Goal: Task Accomplishment & Management: Manage account settings

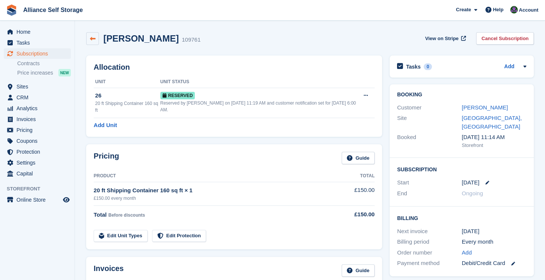
click at [92, 40] on icon at bounding box center [93, 39] width 6 height 6
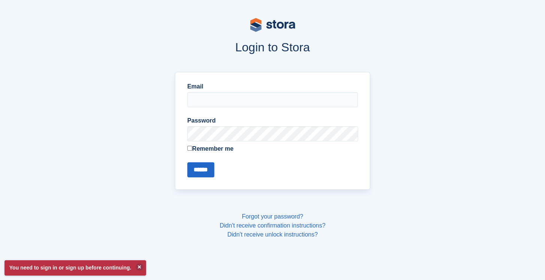
type input "**********"
click at [206, 172] on input "******" at bounding box center [200, 169] width 27 height 15
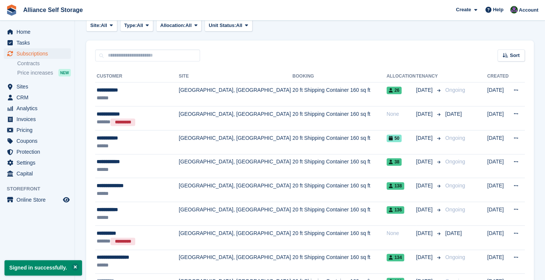
scroll to position [147, 0]
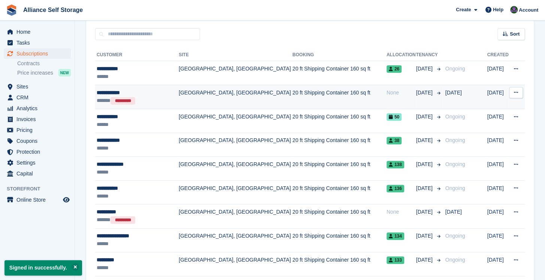
click at [208, 104] on td "[GEOGRAPHIC_DATA], [GEOGRAPHIC_DATA]" at bounding box center [236, 97] width 114 height 24
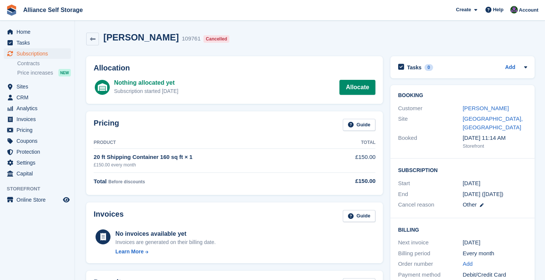
drag, startPoint x: 67, startPoint y: 232, endPoint x: 83, endPoint y: 228, distance: 16.9
click at [67, 232] on aside "Home Tasks Subscriptions Subscriptions Subscriptions Contracts Price increases …" at bounding box center [37, 142] width 75 height 242
click at [57, 237] on aside "Home Tasks Subscriptions Subscriptions Subscriptions Contracts Price increases …" at bounding box center [37, 142] width 75 height 242
click at [92, 39] on icon at bounding box center [93, 39] width 6 height 6
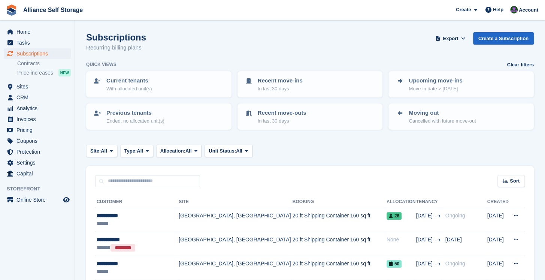
click at [37, 103] on ul "CRM CRM" at bounding box center [37, 97] width 75 height 11
click at [37, 98] on span "CRM" at bounding box center [38, 97] width 45 height 10
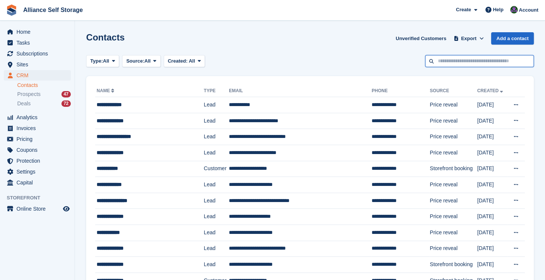
click at [498, 58] on input "text" at bounding box center [479, 61] width 109 height 12
type input "******"
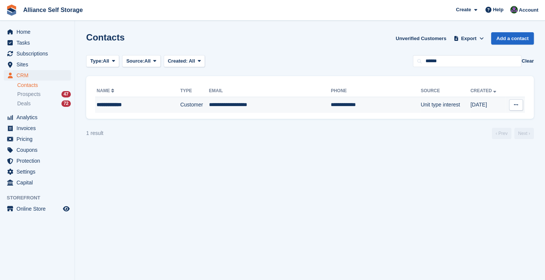
click at [236, 106] on td "**********" at bounding box center [270, 105] width 122 height 16
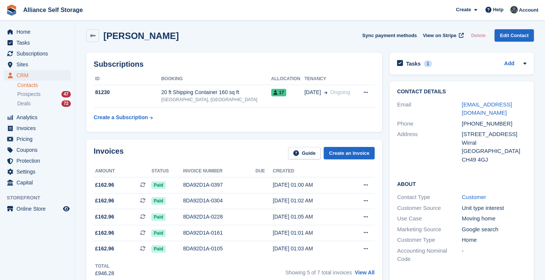
scroll to position [3, 0]
click at [241, 93] on div "20 ft Shipping Container 160 sq ft" at bounding box center [216, 93] width 110 height 8
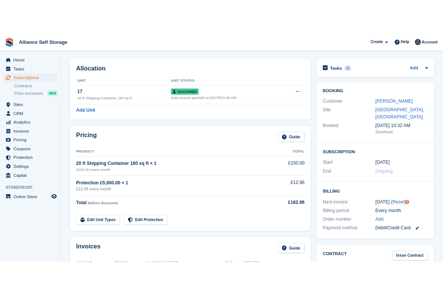
scroll to position [23, 0]
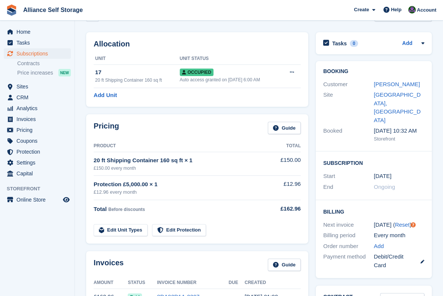
drag, startPoint x: 85, startPoint y: 112, endPoint x: 96, endPoint y: 124, distance: 16.7
click at [85, 112] on div "Pricing Guide Product Total 20 ft Shipping Container 160 sq ft × 1 £150.00 ever…" at bounding box center [197, 178] width 230 height 137
click at [177, 231] on link "Edit Protection" at bounding box center [179, 230] width 54 height 12
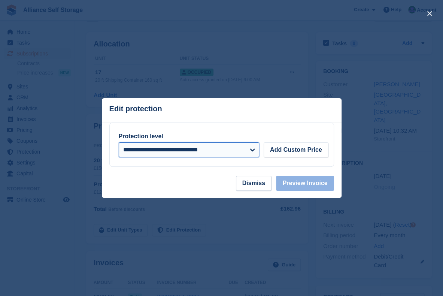
drag, startPoint x: 228, startPoint y: 151, endPoint x: 225, endPoint y: 157, distance: 7.1
click at [228, 151] on select "**********" at bounding box center [189, 149] width 140 height 15
select select
click at [119, 142] on select "**********" at bounding box center [189, 149] width 140 height 15
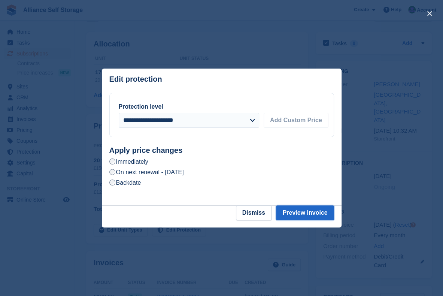
click at [304, 215] on button "Preview Invoice" at bounding box center [305, 212] width 58 height 15
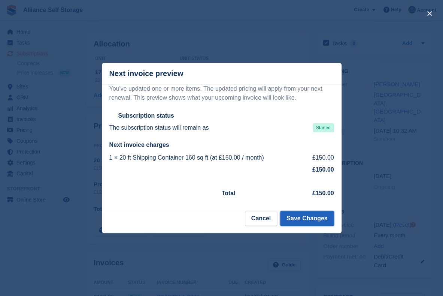
click at [301, 216] on button "Save Changes" at bounding box center [307, 218] width 54 height 15
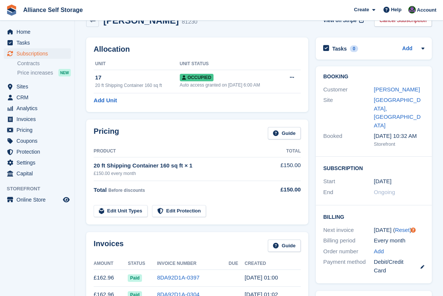
scroll to position [17, 0]
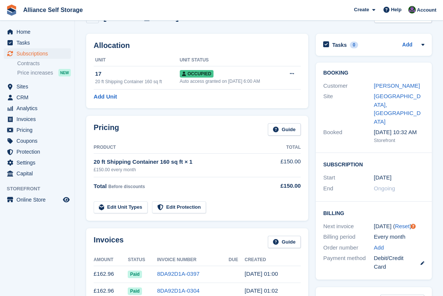
scroll to position [0, 0]
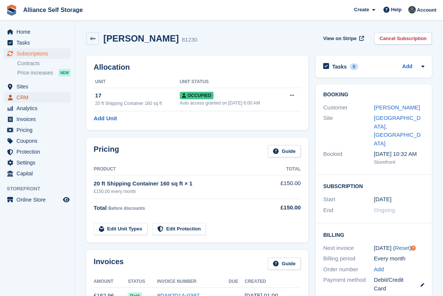
click at [26, 98] on span "CRM" at bounding box center [38, 97] width 45 height 10
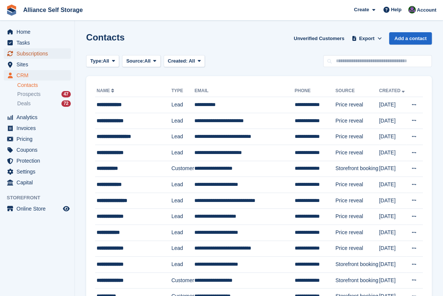
click at [43, 56] on span "Subscriptions" at bounding box center [38, 53] width 45 height 10
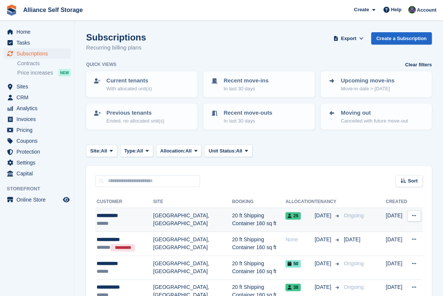
click at [176, 220] on td "[GEOGRAPHIC_DATA], [GEOGRAPHIC_DATA]" at bounding box center [192, 220] width 79 height 24
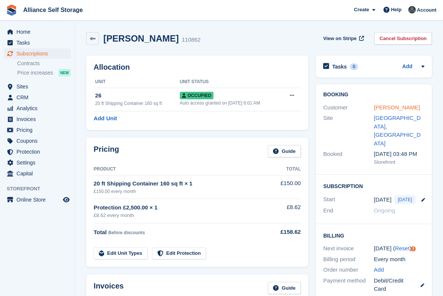
click at [391, 110] on link "Hayley cook" at bounding box center [397, 107] width 46 height 6
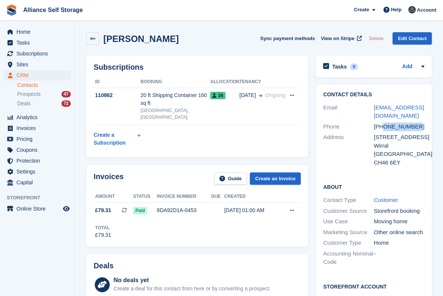
drag, startPoint x: 415, startPoint y: 126, endPoint x: 384, endPoint y: 129, distance: 30.9
click at [384, 129] on div "+447916422724" at bounding box center [399, 126] width 51 height 9
copy div "7916422724"
click at [48, 56] on span "Subscriptions" at bounding box center [38, 53] width 45 height 10
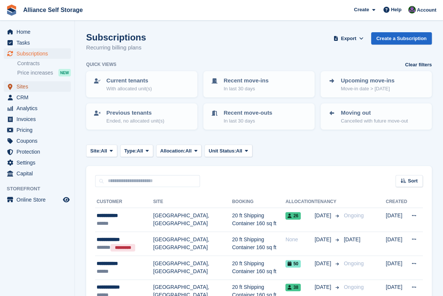
click at [34, 88] on span "Sites" at bounding box center [38, 86] width 45 height 10
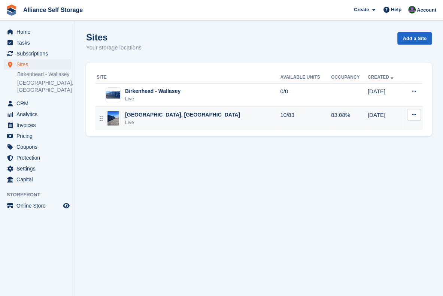
click at [146, 110] on td "Tarren Way South, Moreton, Wirral Live" at bounding box center [187, 118] width 185 height 23
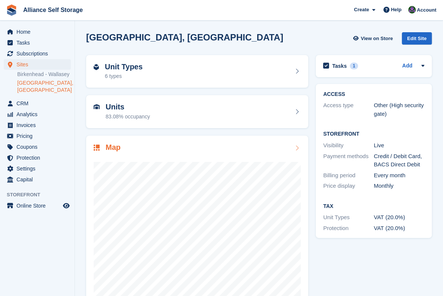
click at [191, 160] on div at bounding box center [197, 228] width 207 height 150
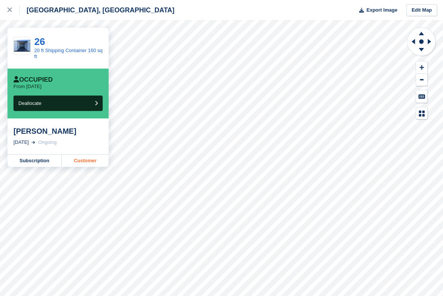
click at [105, 160] on link "Customer" at bounding box center [85, 161] width 47 height 12
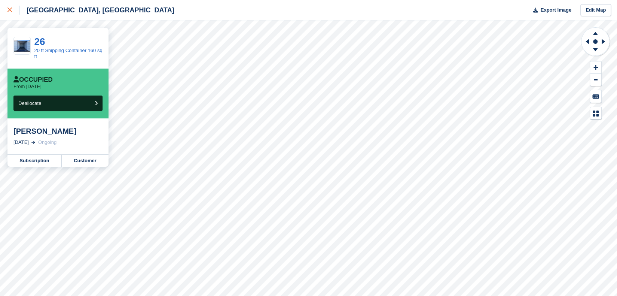
click at [10, 11] on icon at bounding box center [9, 9] width 4 height 4
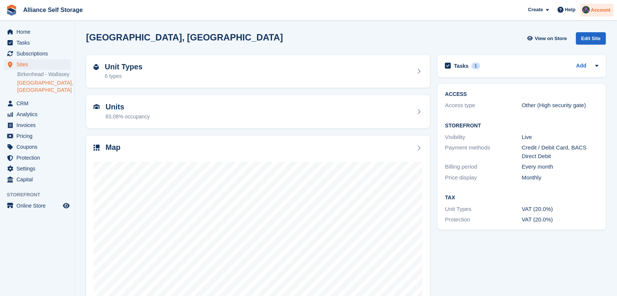
click at [597, 10] on span "Account" at bounding box center [600, 9] width 19 height 7
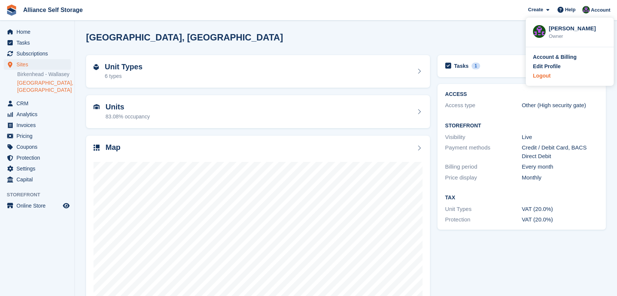
click at [548, 78] on div "Logout" at bounding box center [542, 76] width 18 height 8
